Goal: Find specific page/section: Find specific page/section

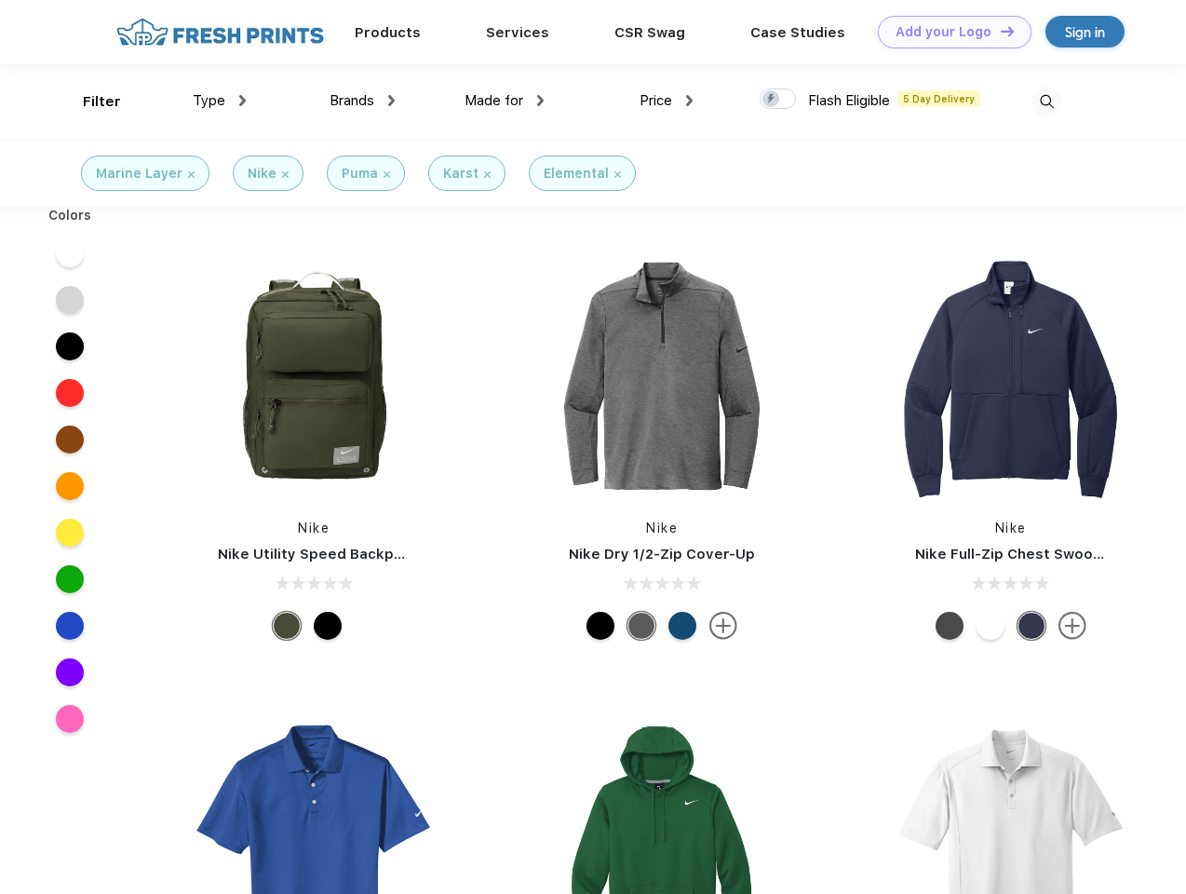
click at [948, 32] on link "Add your Logo Design Tool" at bounding box center [955, 32] width 154 height 33
click at [0, 0] on div "Design Tool" at bounding box center [0, 0] width 0 height 0
click at [999, 31] on link "Add your Logo Design Tool" at bounding box center [955, 32] width 154 height 33
click at [89, 102] on div "Filter" at bounding box center [102, 101] width 38 height 21
click at [220, 101] on span "Type" at bounding box center [209, 100] width 33 height 17
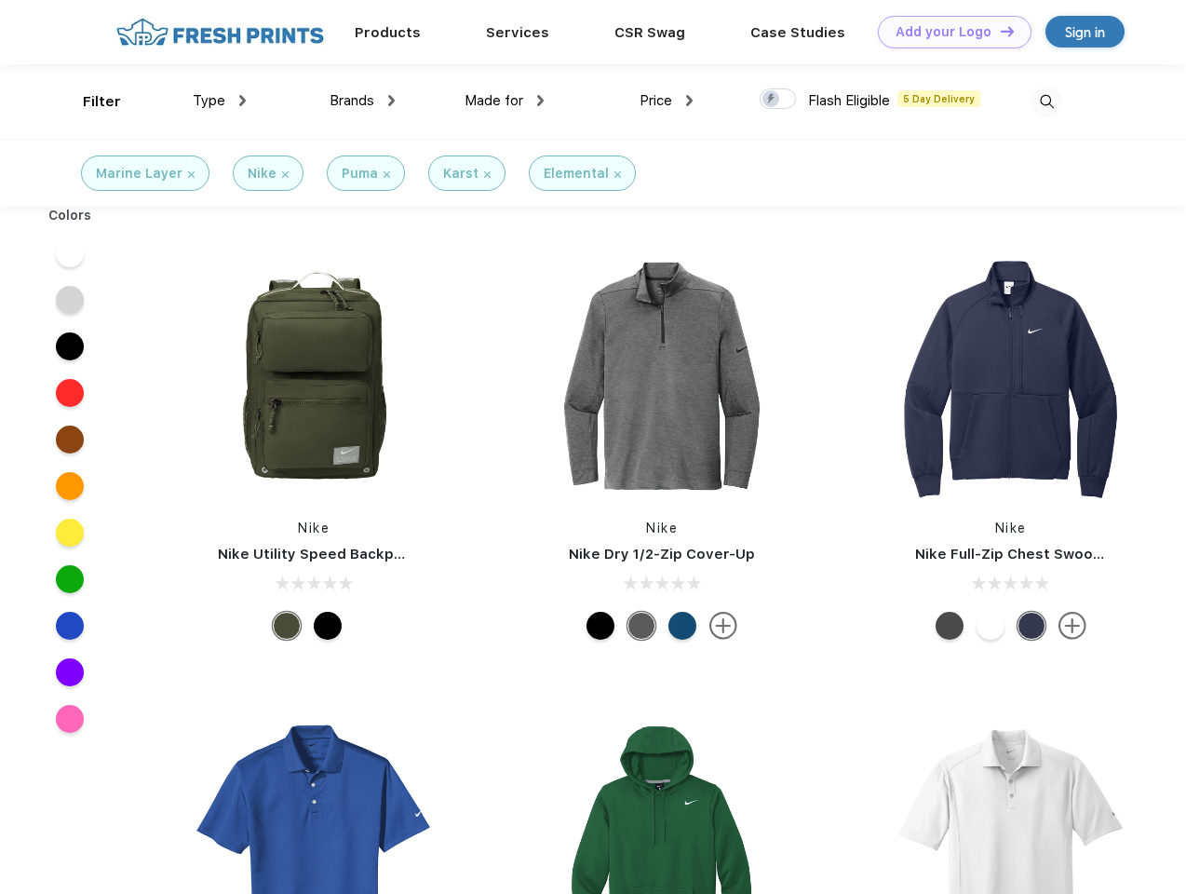
click at [362, 101] on span "Brands" at bounding box center [352, 100] width 45 height 17
click at [505, 101] on span "Made for" at bounding box center [494, 100] width 59 height 17
click at [667, 101] on span "Price" at bounding box center [656, 100] width 33 height 17
click at [779, 100] on div at bounding box center [778, 98] width 36 height 20
click at [772, 100] on input "checkbox" at bounding box center [766, 94] width 12 height 12
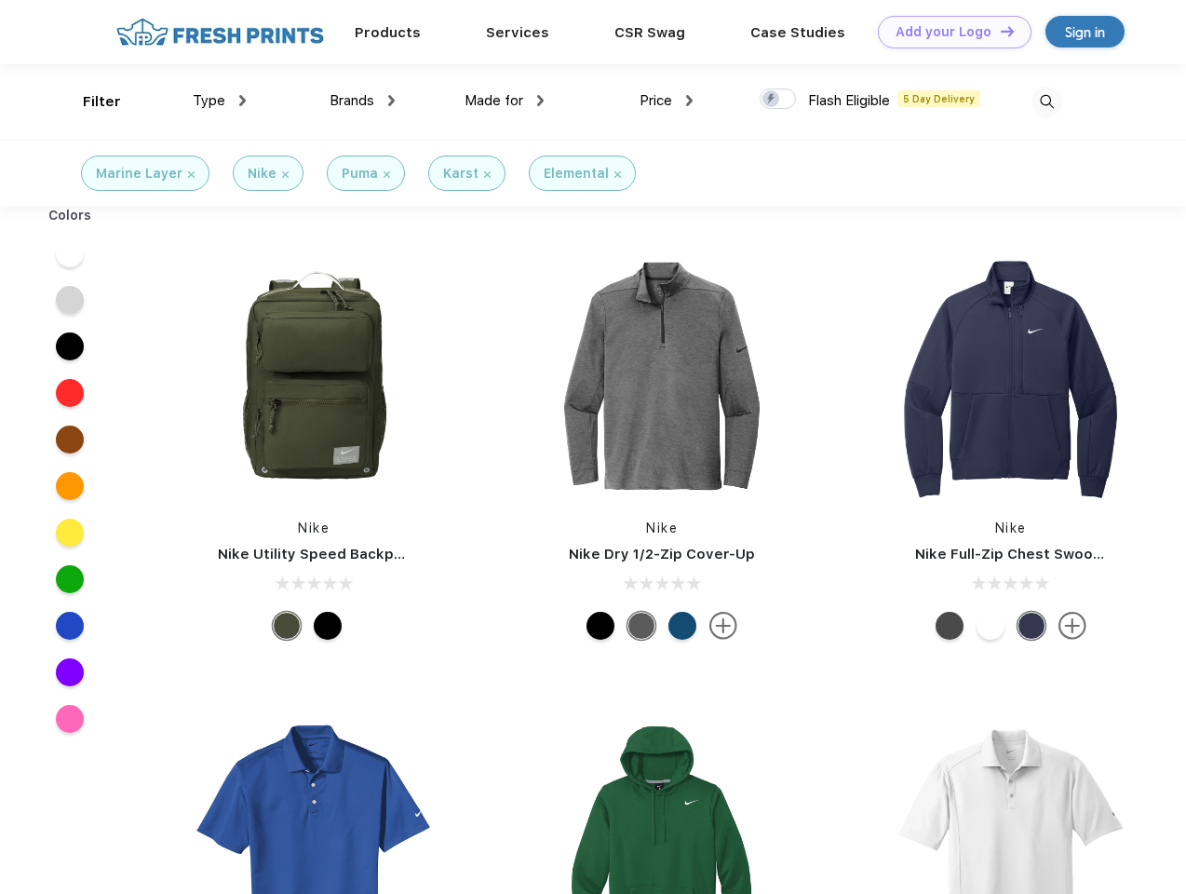
click at [1047, 102] on img at bounding box center [1047, 102] width 31 height 31
